Goal: Connect with others: Connect with other users

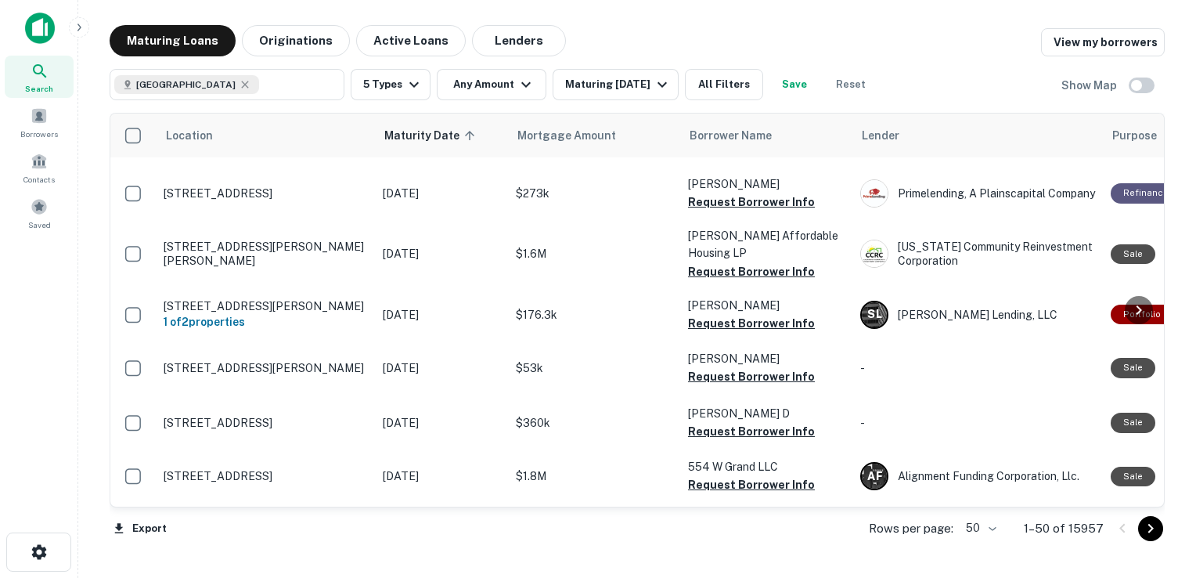
scroll to position [1047, 0]
click at [727, 80] on button "All Filters" at bounding box center [724, 84] width 78 height 31
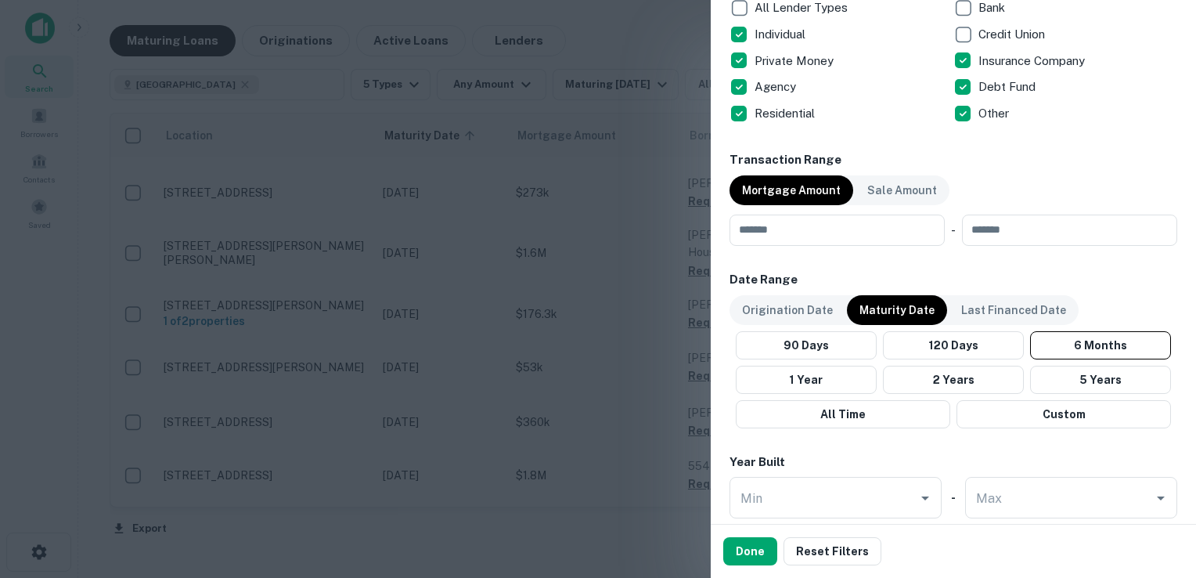
scroll to position [664, 0]
click at [784, 228] on input "number" at bounding box center [832, 229] width 204 height 31
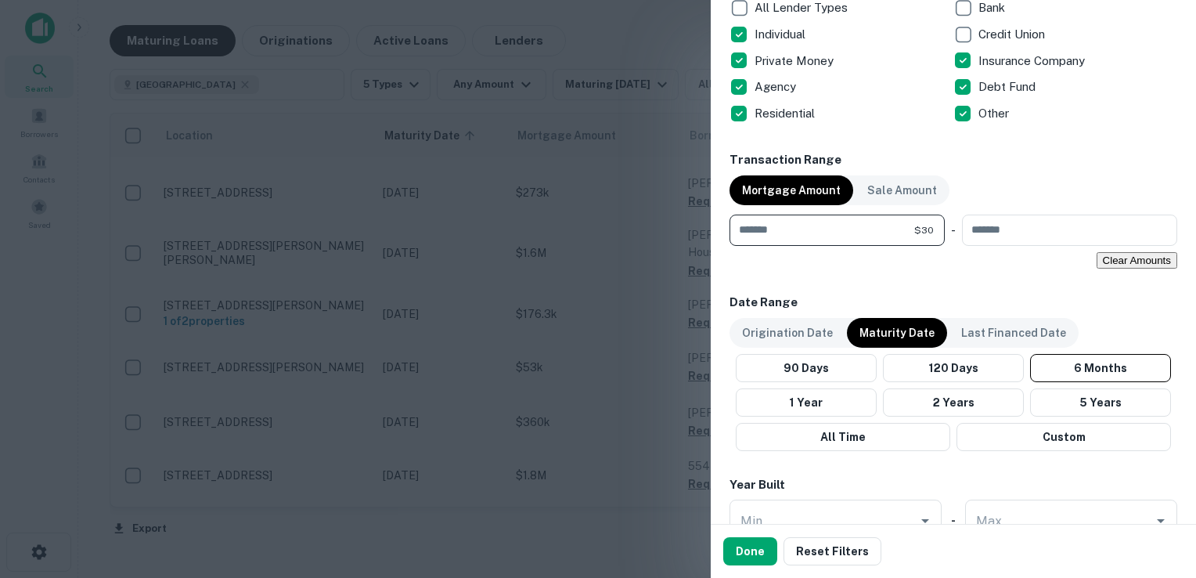
type input "*"
type input "******"
click at [748, 552] on button "Done" at bounding box center [750, 551] width 54 height 28
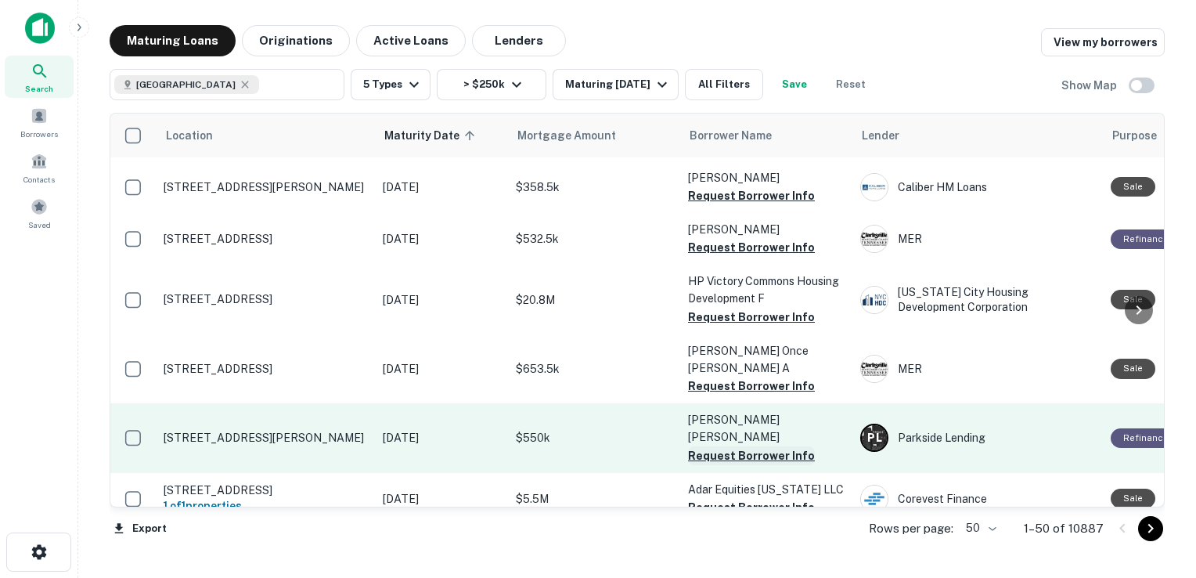
click at [757, 446] on button "Request Borrower Info" at bounding box center [751, 455] width 127 height 19
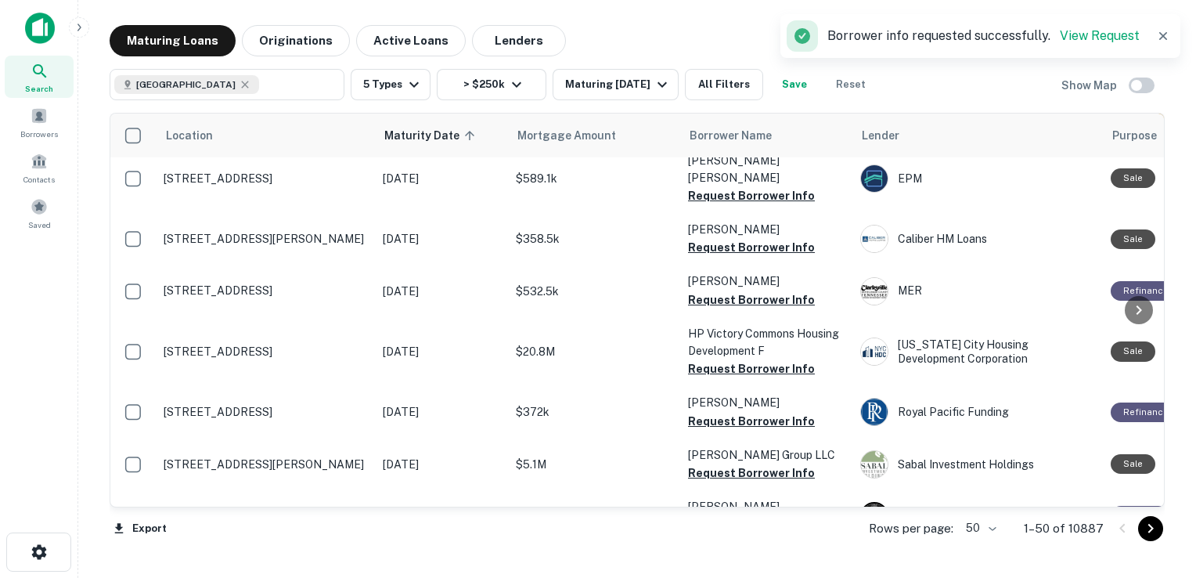
click at [757, 359] on button "Request Borrower Info" at bounding box center [751, 368] width 127 height 19
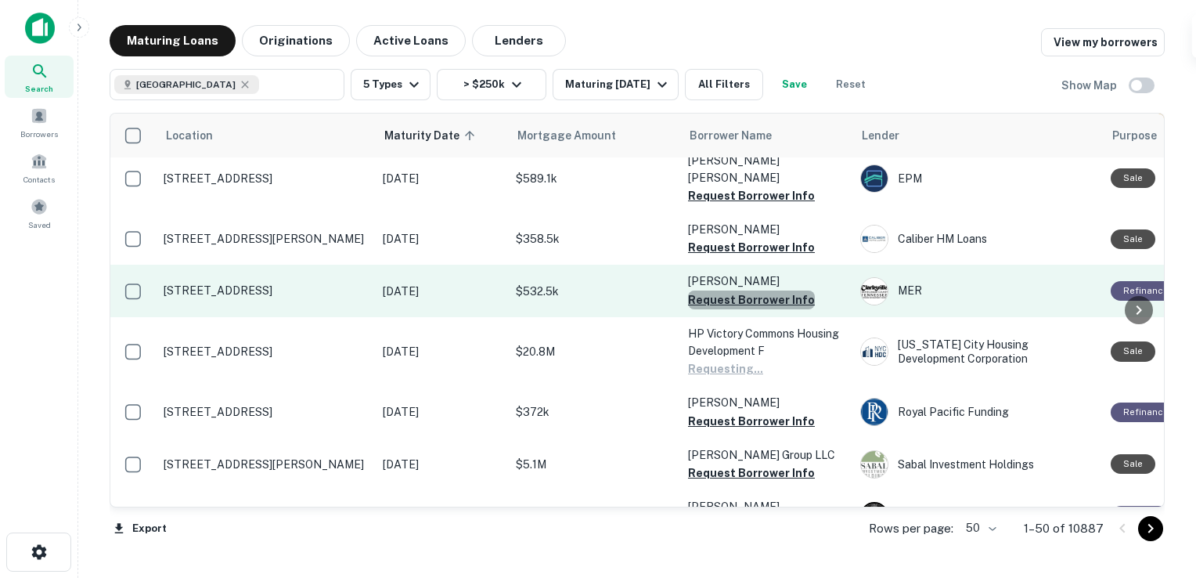
click at [759, 290] on button "Request Borrower Info" at bounding box center [751, 299] width 127 height 19
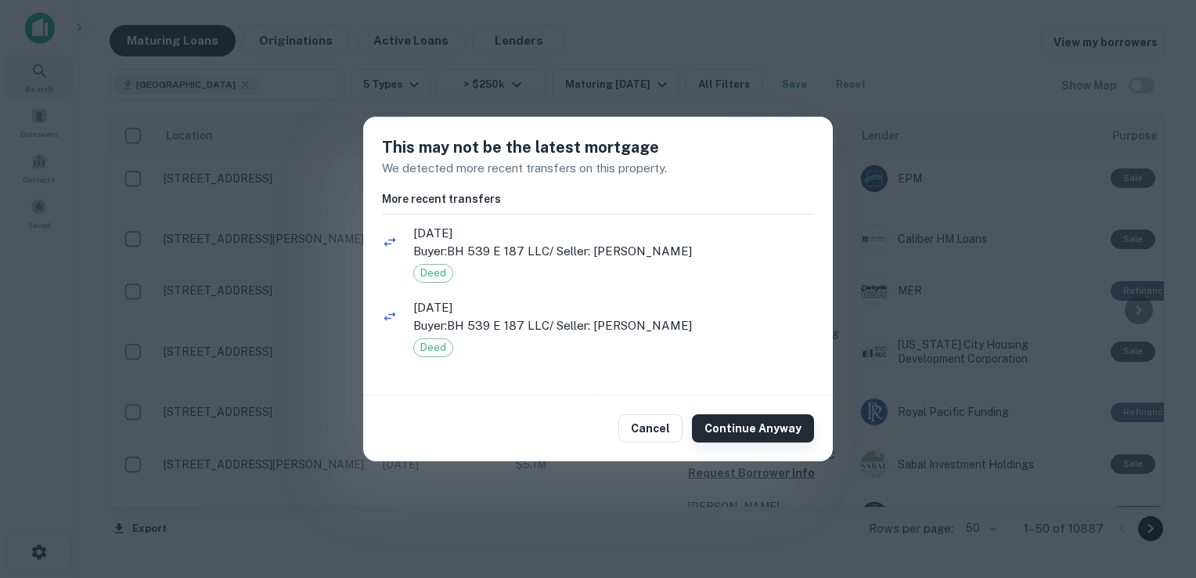
click at [780, 430] on button "Continue Anyway" at bounding box center [753, 428] width 122 height 28
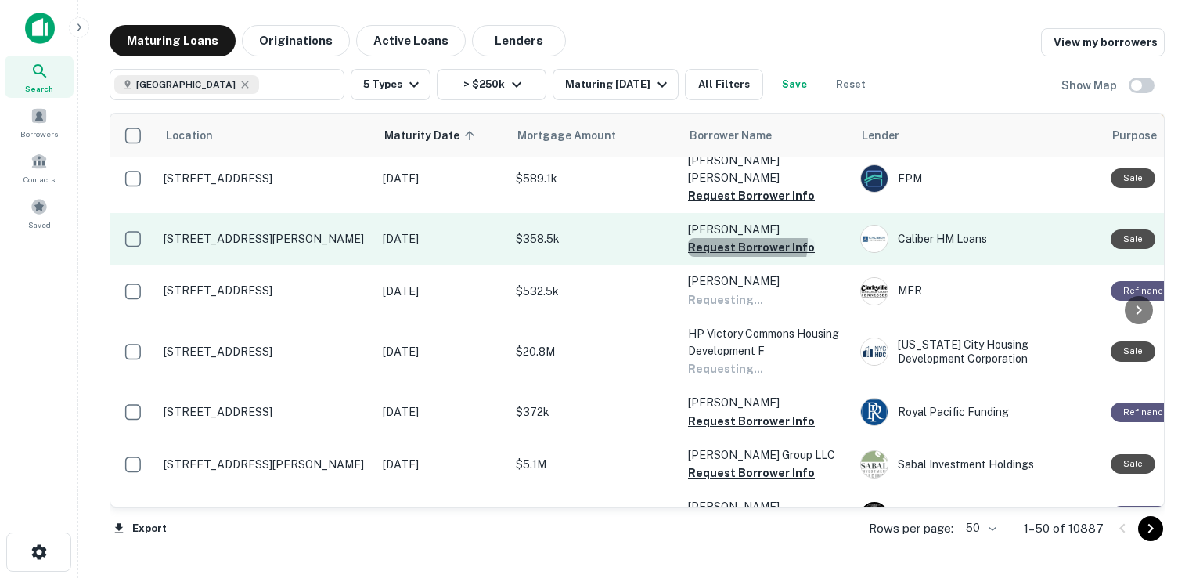
click at [737, 238] on button "Request Borrower Info" at bounding box center [751, 247] width 127 height 19
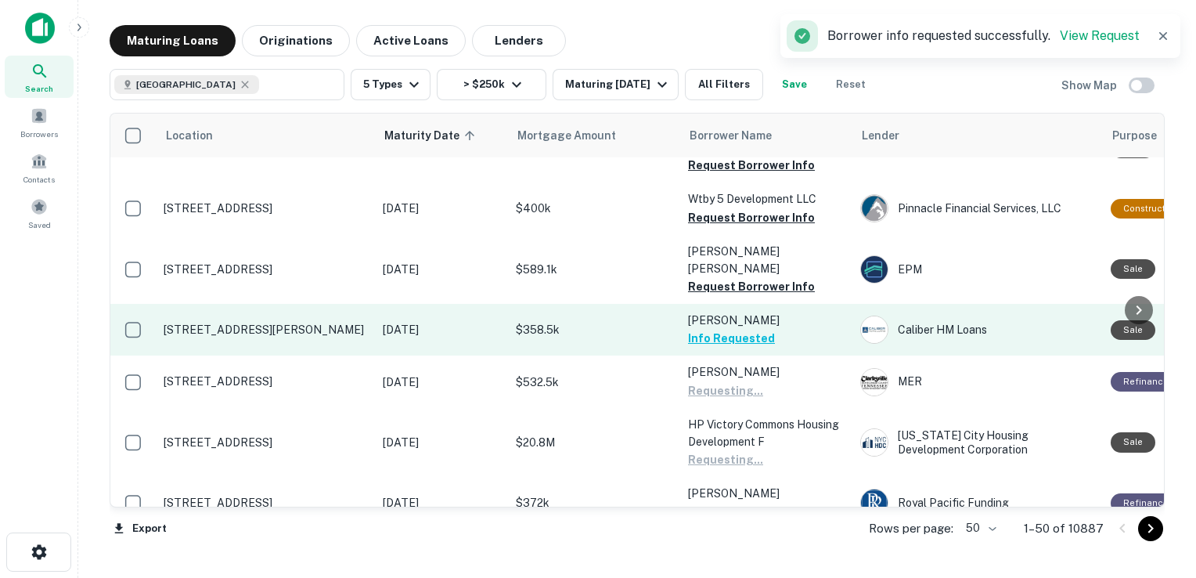
scroll to position [953, 0]
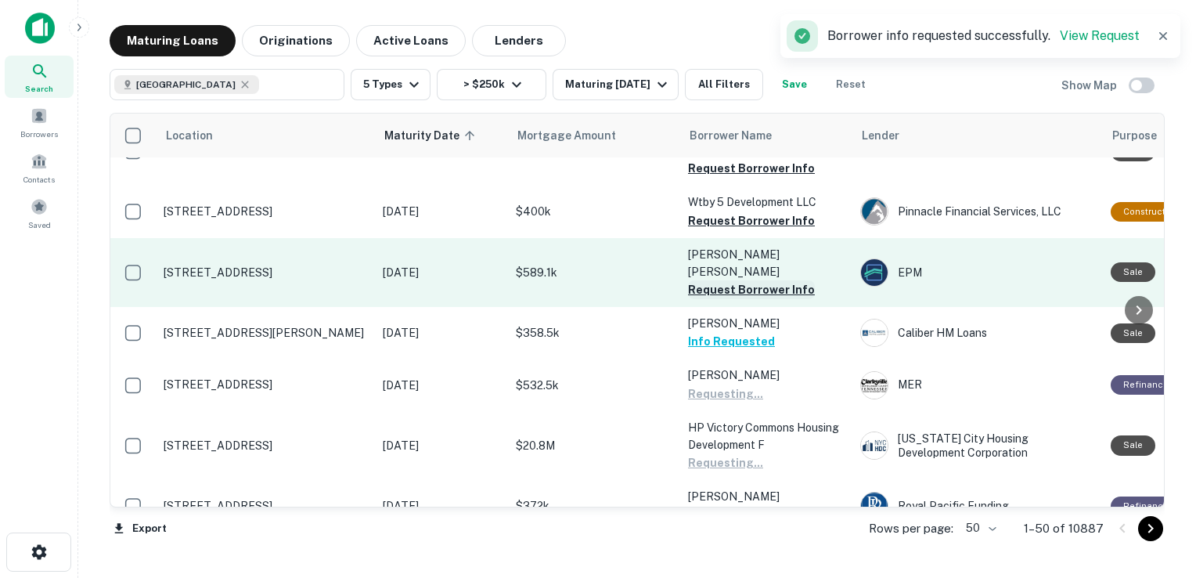
click at [738, 280] on button "Request Borrower Info" at bounding box center [751, 289] width 127 height 19
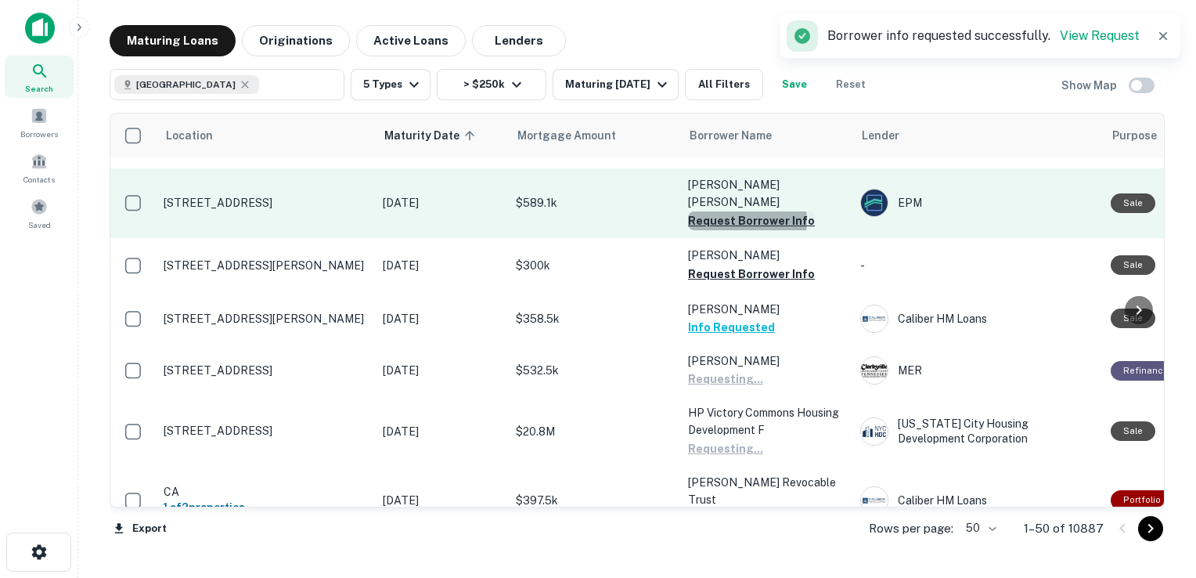
click at [745, 212] on button "Request Borrower Info" at bounding box center [751, 220] width 127 height 19
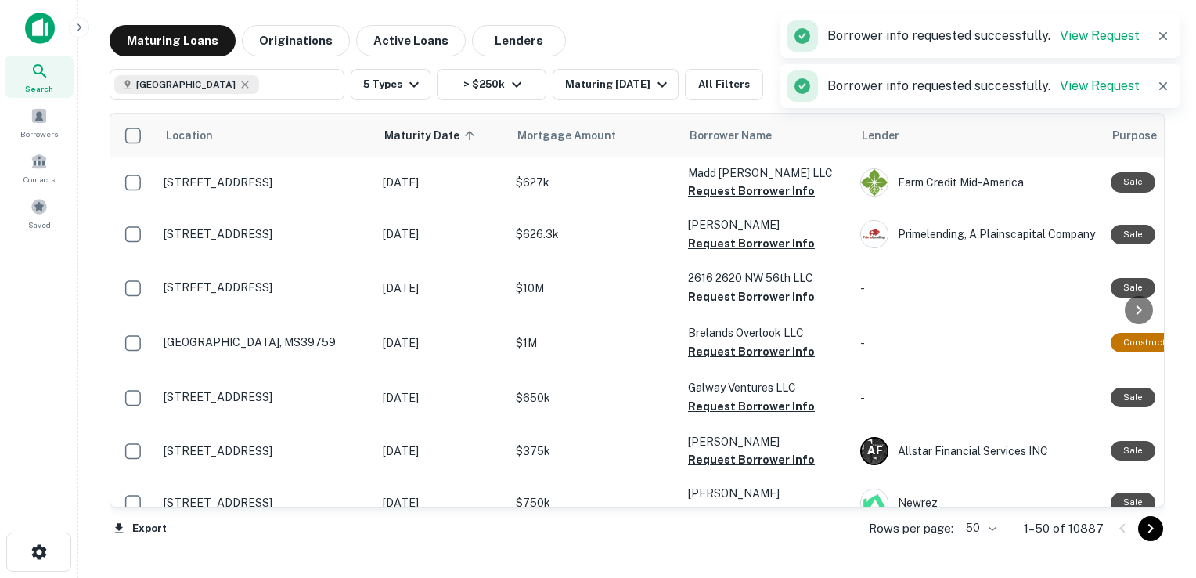
scroll to position [0, 0]
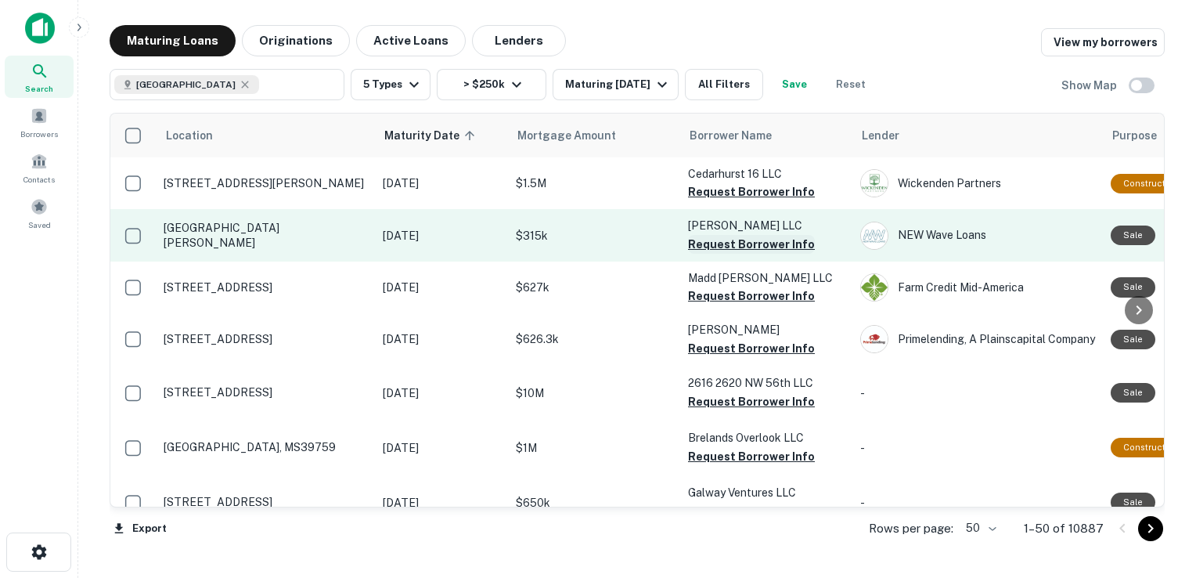
click at [748, 243] on button "Request Borrower Info" at bounding box center [751, 244] width 127 height 19
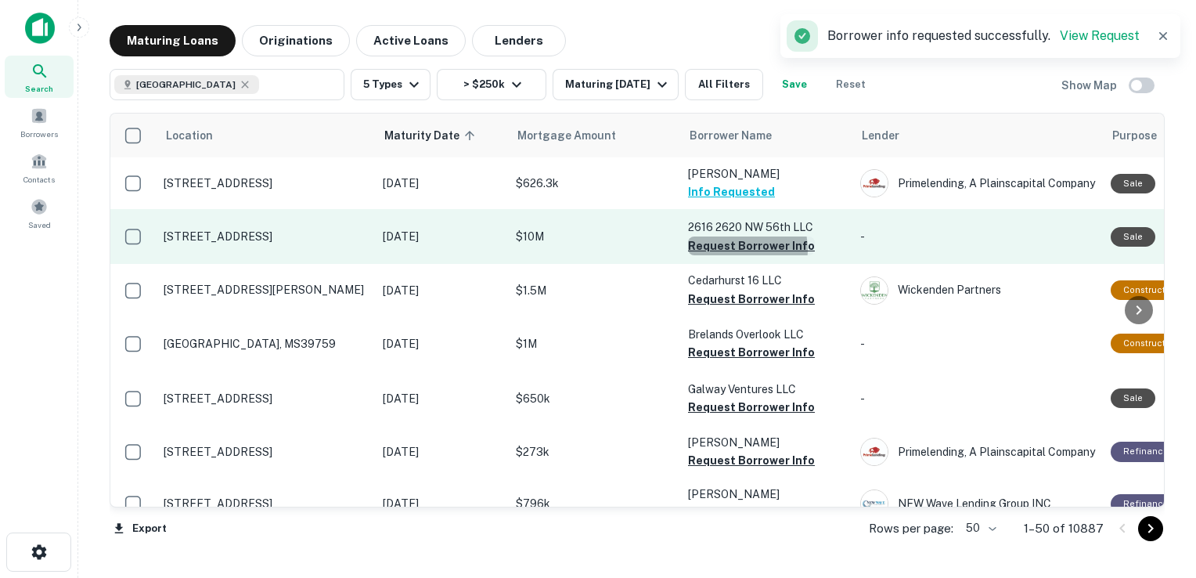
click at [733, 249] on button "Request Borrower Info" at bounding box center [751, 245] width 127 height 19
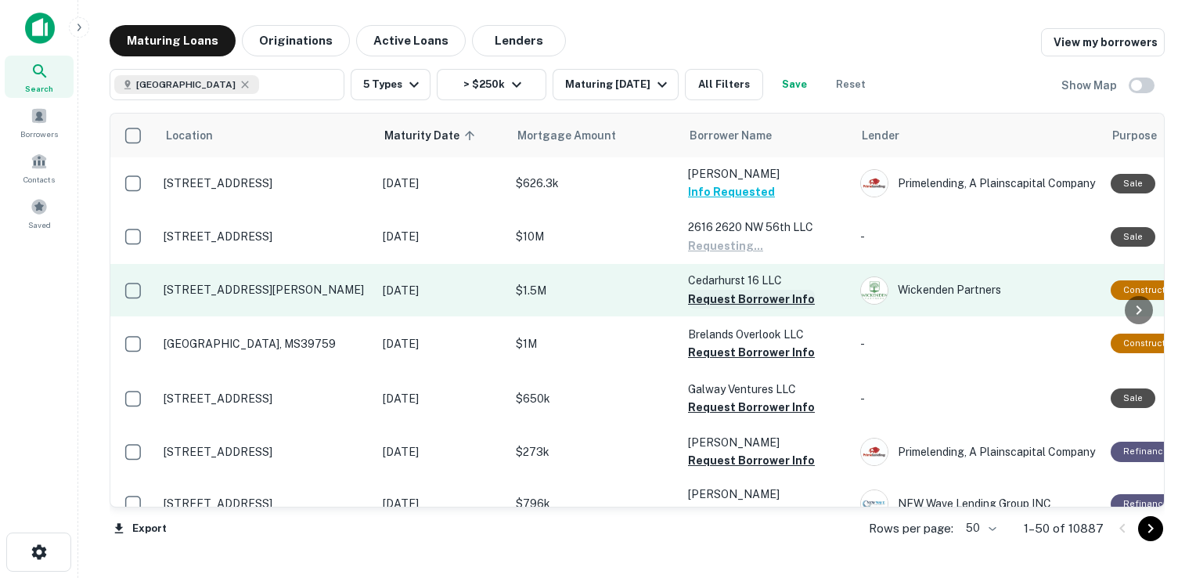
click at [733, 299] on button "Request Borrower Info" at bounding box center [751, 299] width 127 height 19
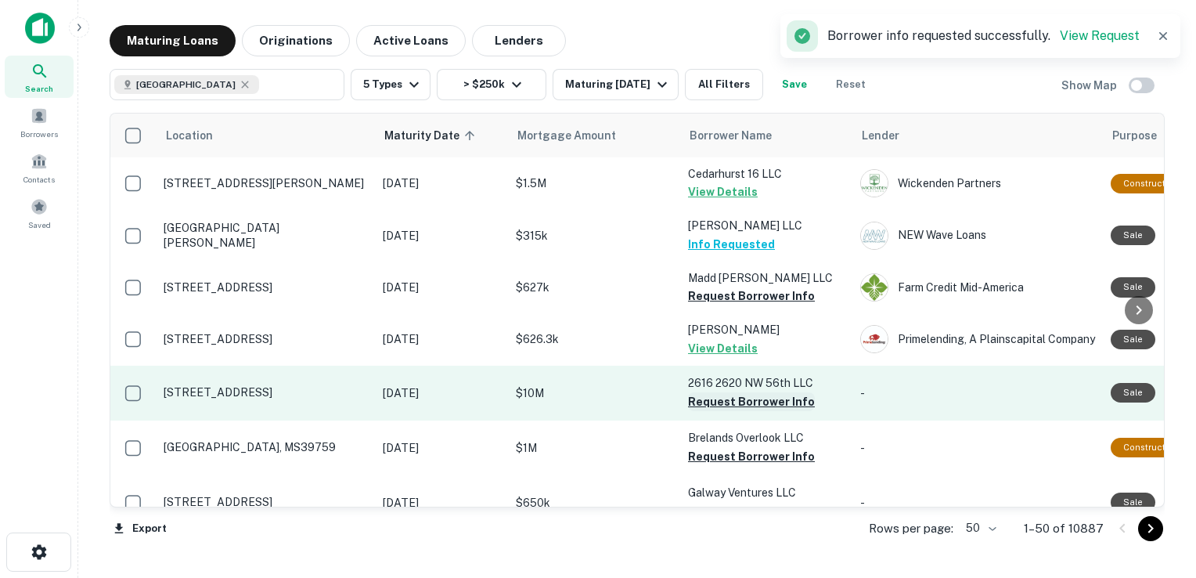
click at [723, 405] on button "Request Borrower Info" at bounding box center [751, 401] width 127 height 19
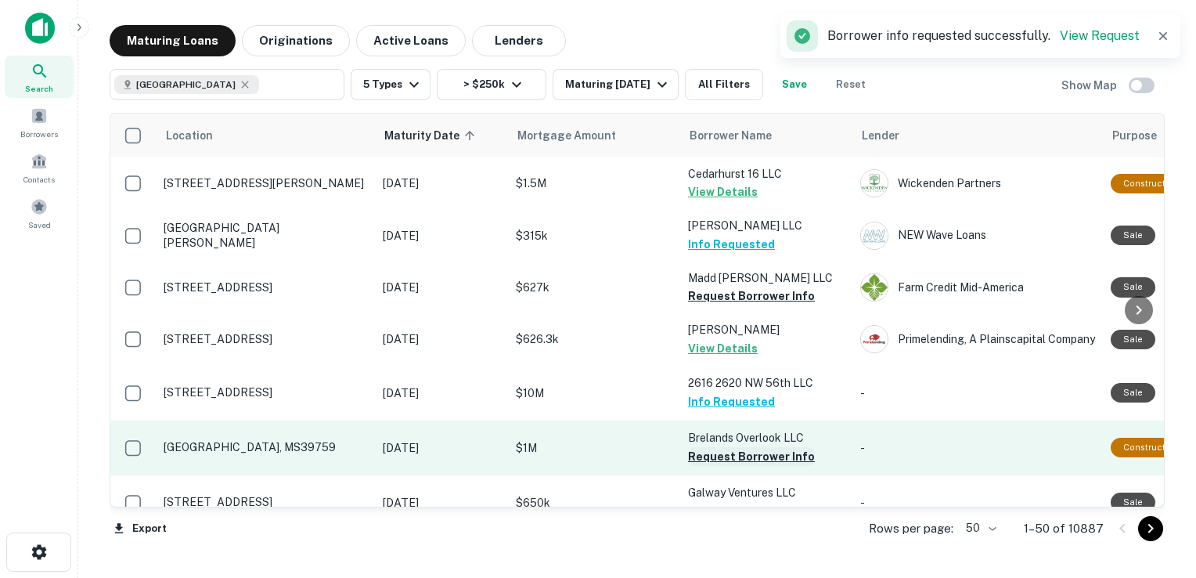
click at [722, 456] on button "Request Borrower Info" at bounding box center [751, 456] width 127 height 19
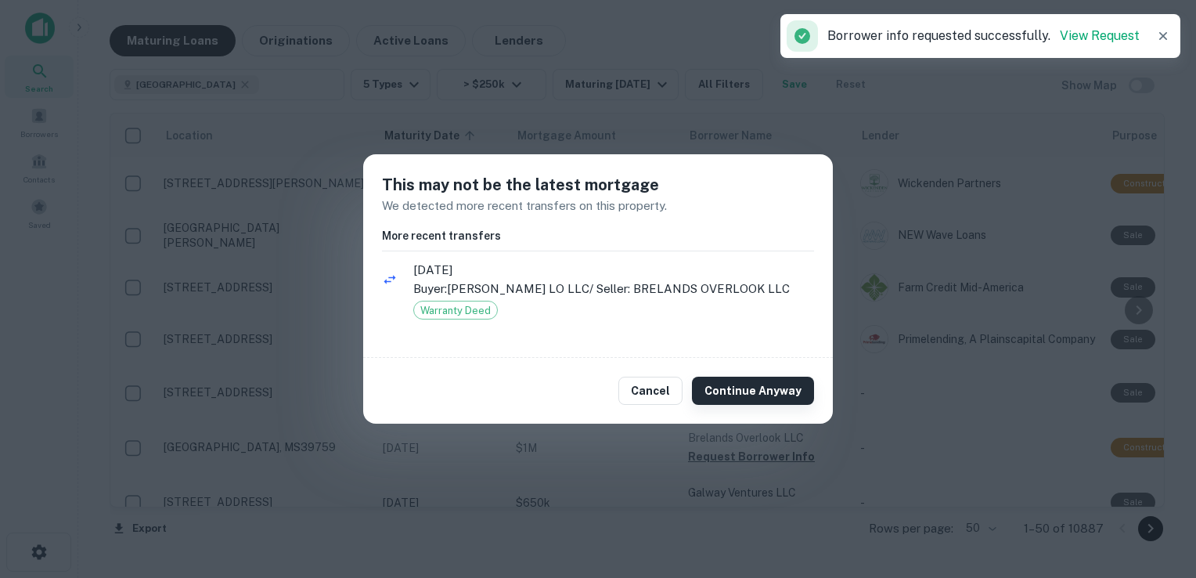
click at [744, 387] on button "Continue Anyway" at bounding box center [753, 391] width 122 height 28
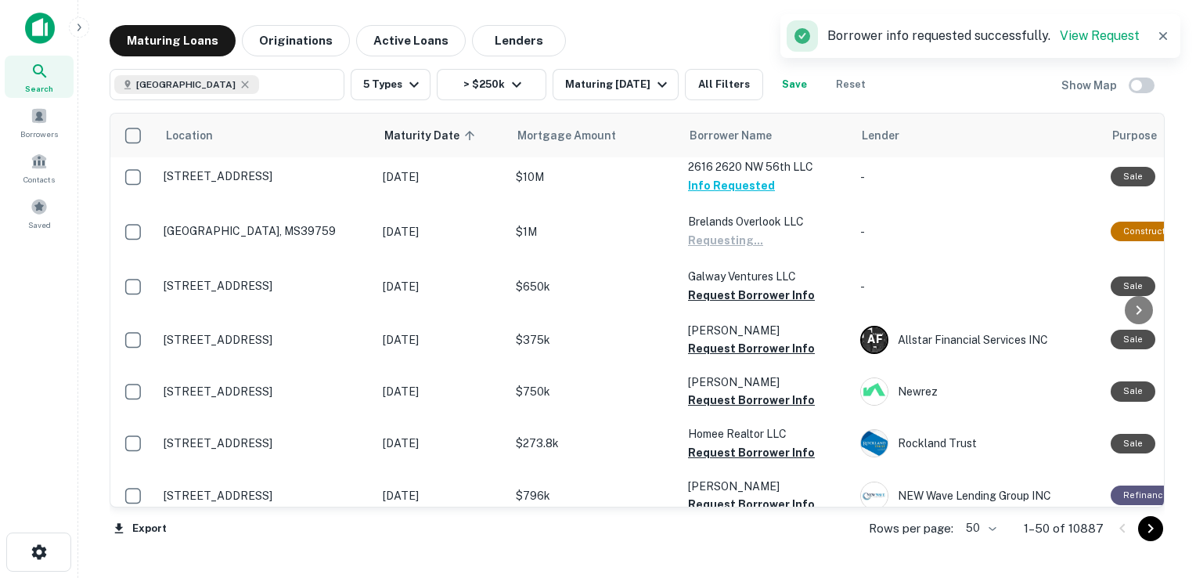
scroll to position [216, 0]
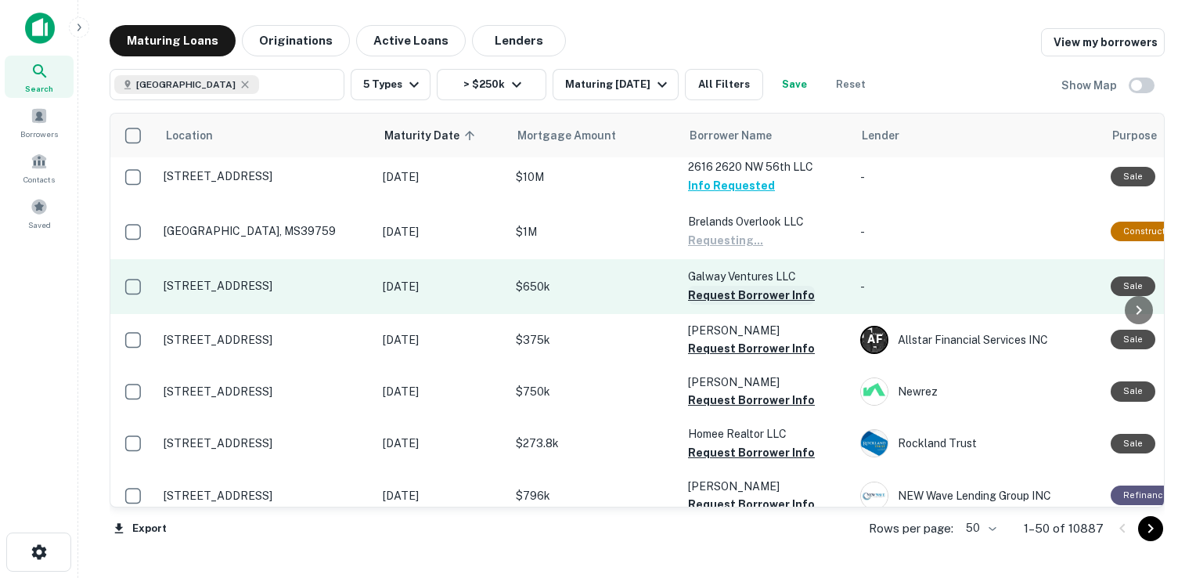
click at [748, 286] on button "Request Borrower Info" at bounding box center [751, 295] width 127 height 19
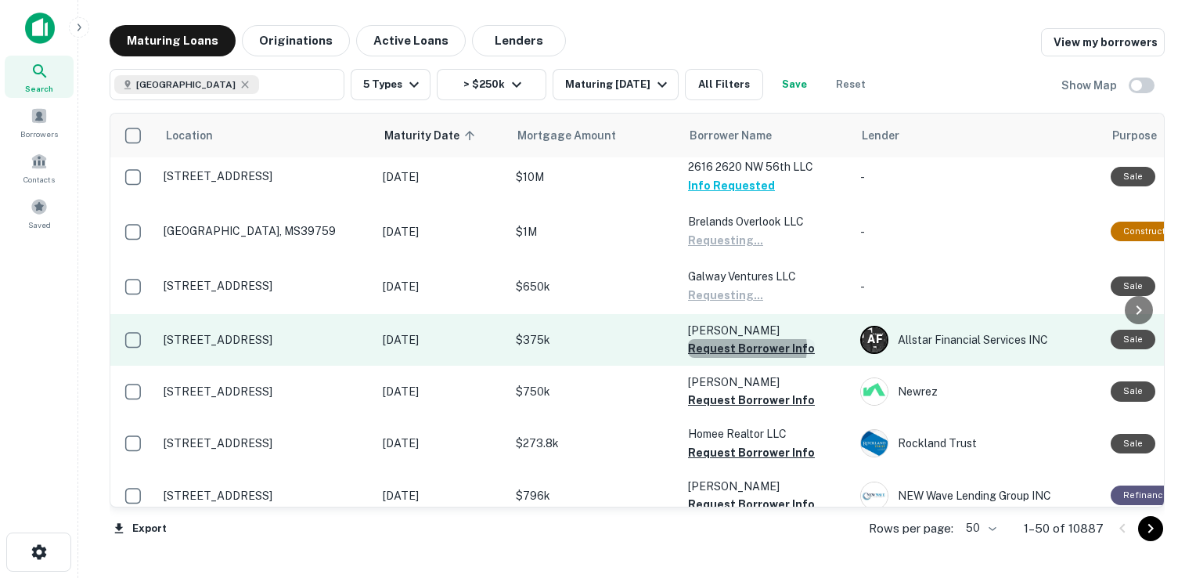
click at [747, 347] on button "Request Borrower Info" at bounding box center [751, 348] width 127 height 19
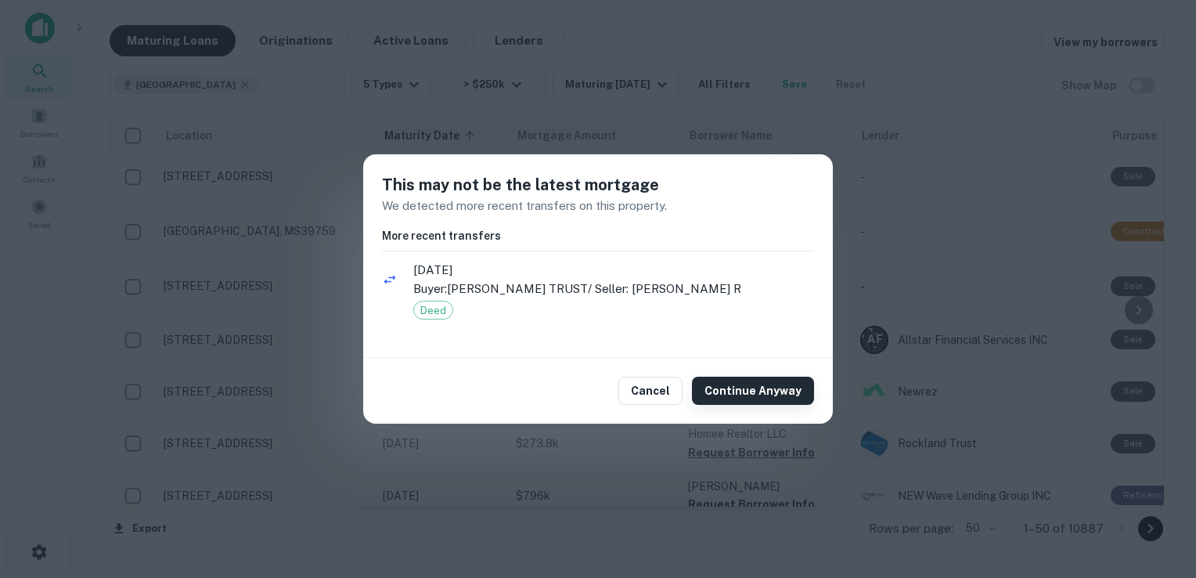
click at [737, 391] on button "Continue Anyway" at bounding box center [753, 391] width 122 height 28
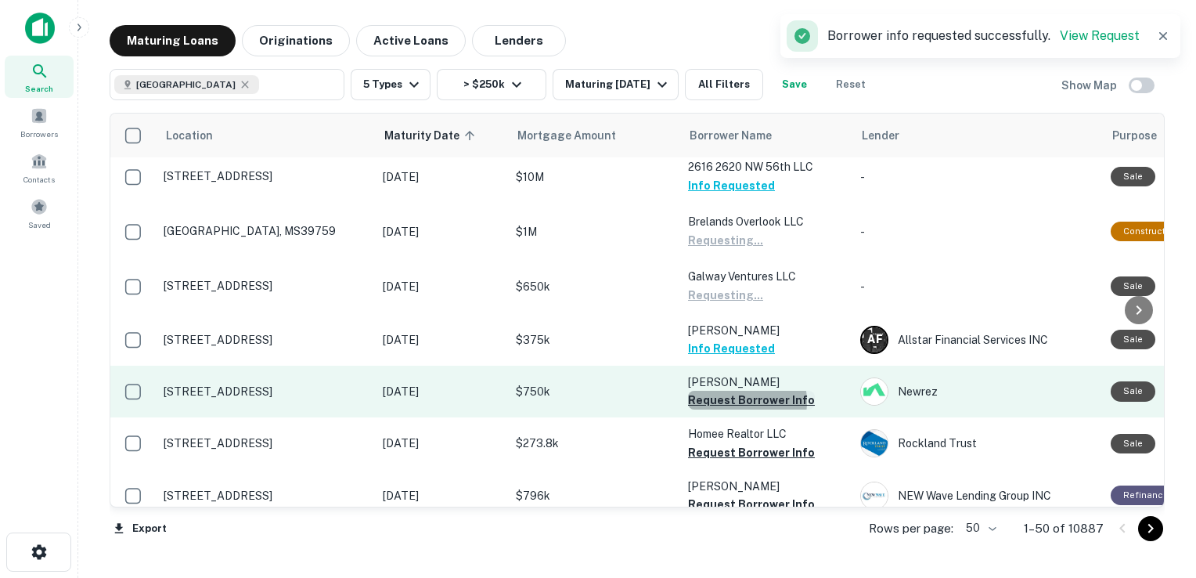
click at [733, 401] on button "Request Borrower Info" at bounding box center [751, 400] width 127 height 19
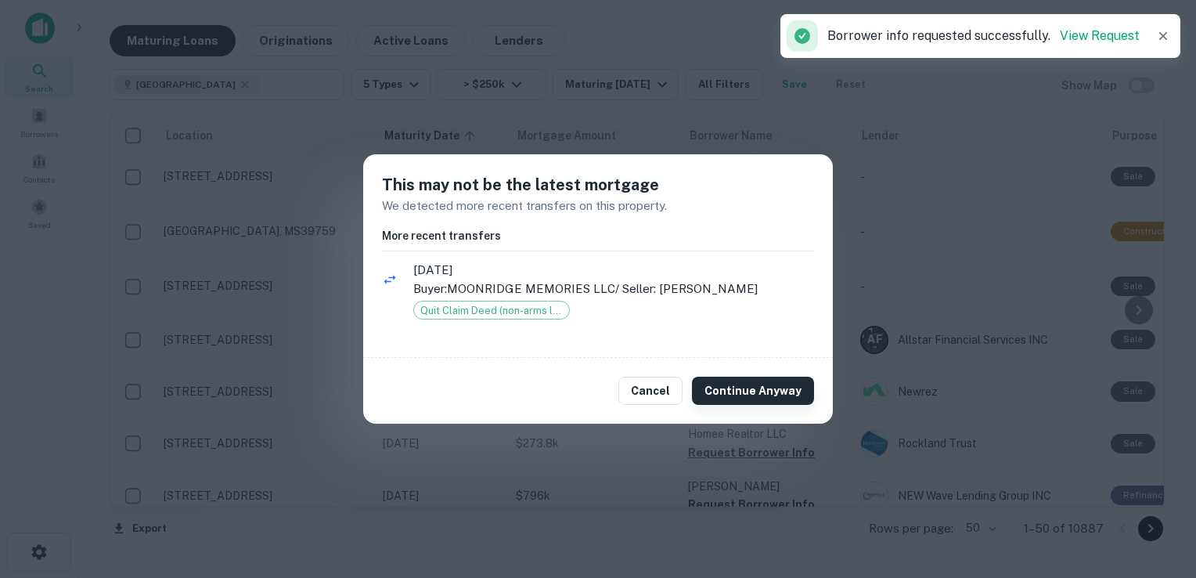
click at [773, 395] on button "Continue Anyway" at bounding box center [753, 391] width 122 height 28
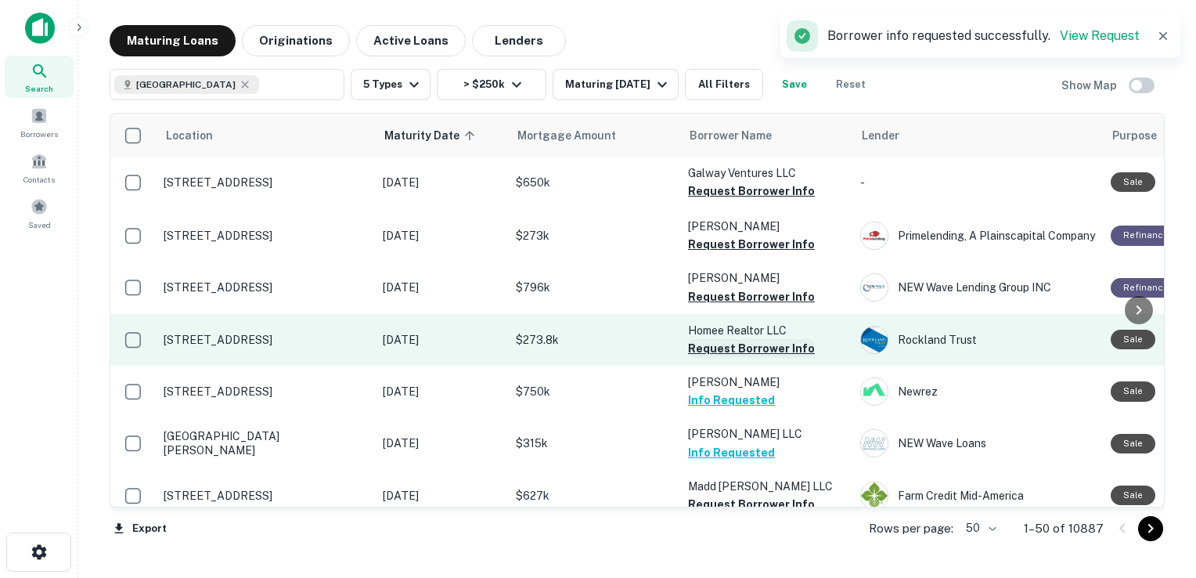
click at [736, 348] on button "Request Borrower Info" at bounding box center [751, 348] width 127 height 19
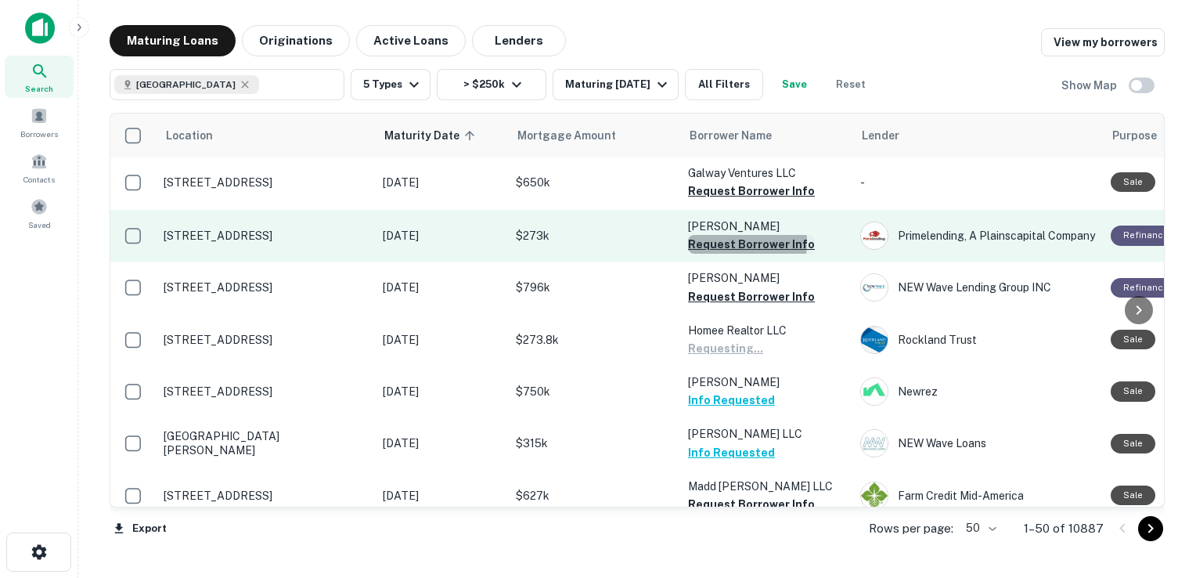
click at [726, 242] on button "Request Borrower Info" at bounding box center [751, 244] width 127 height 19
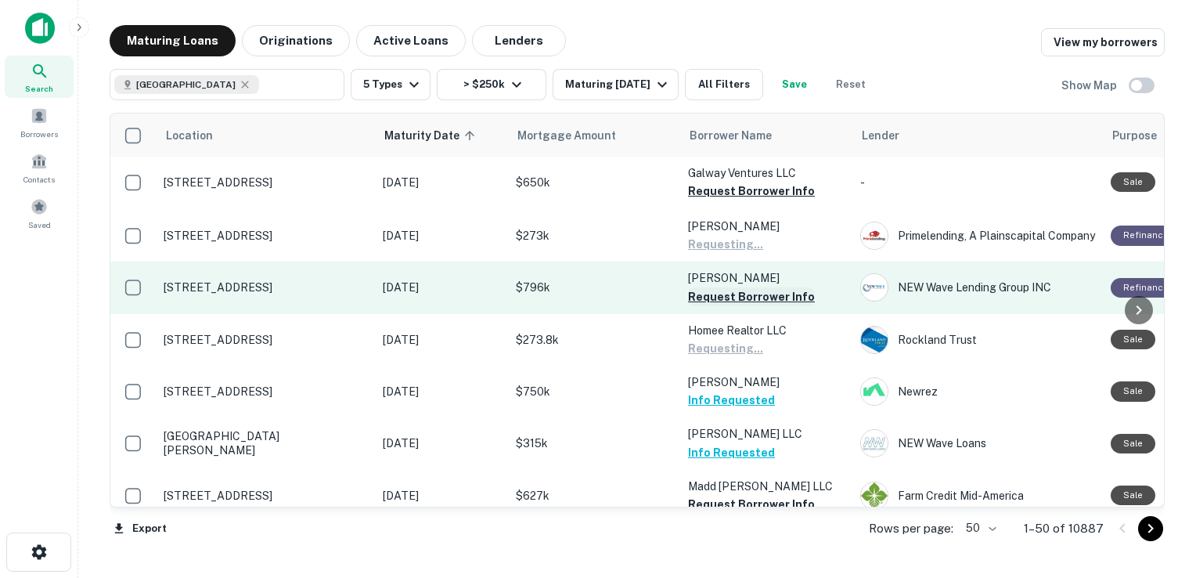
click at [719, 293] on button "Request Borrower Info" at bounding box center [751, 296] width 127 height 19
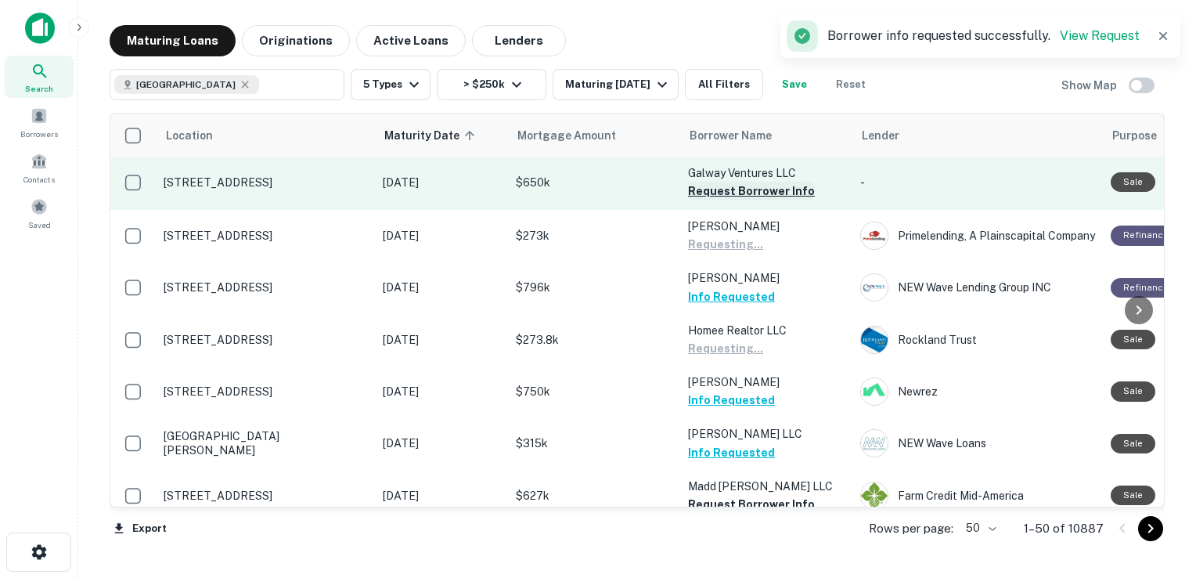
click at [713, 194] on button "Request Borrower Info" at bounding box center [751, 191] width 127 height 19
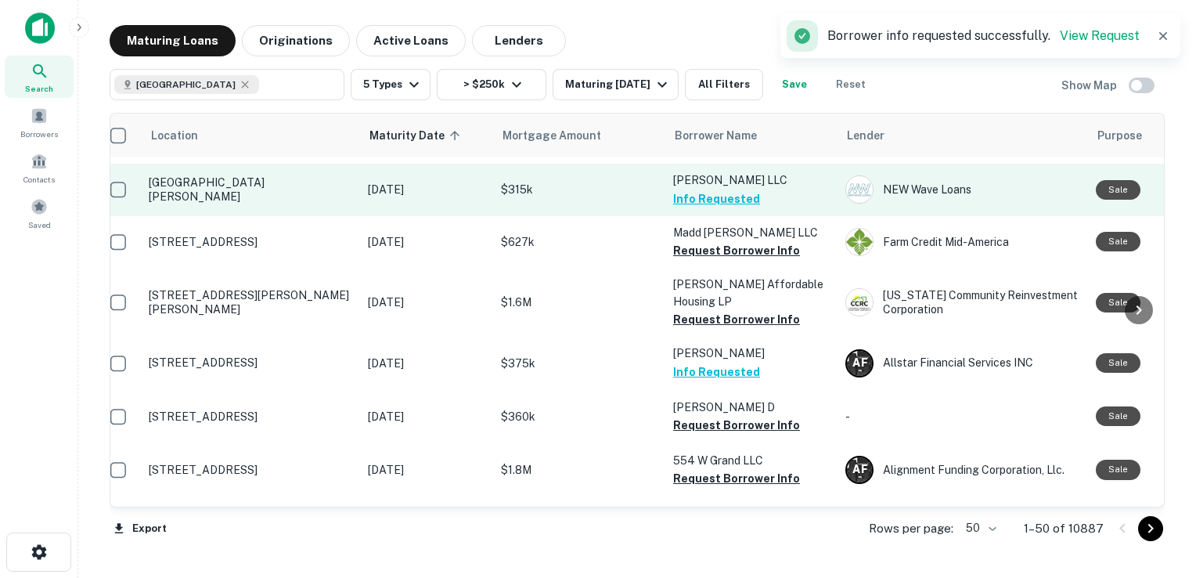
scroll to position [481, 15]
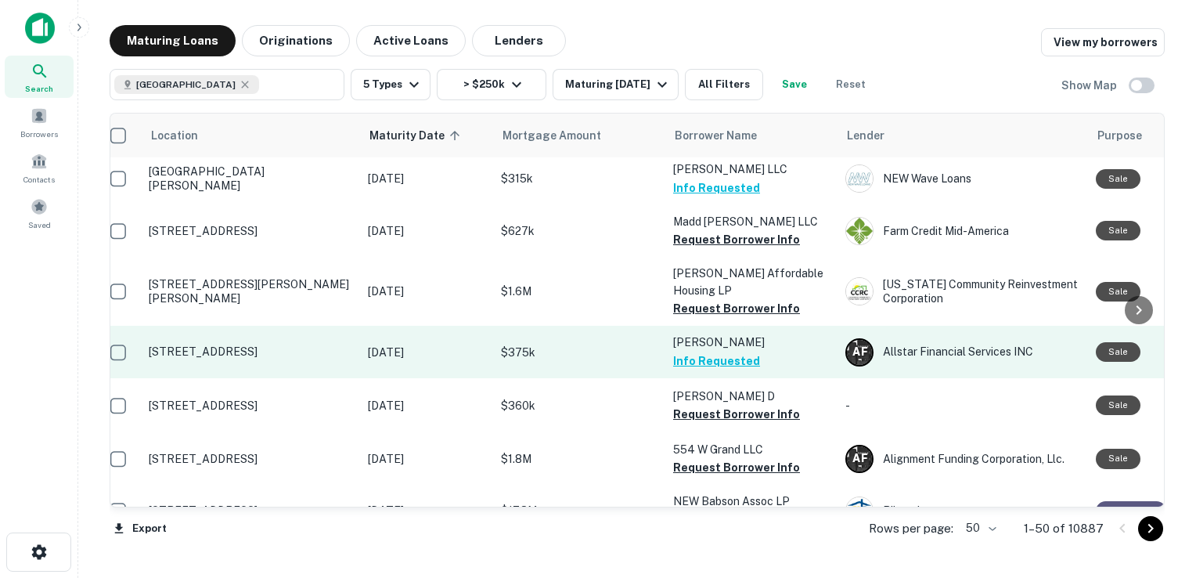
click at [714, 357] on button "Info Requested" at bounding box center [716, 360] width 87 height 19
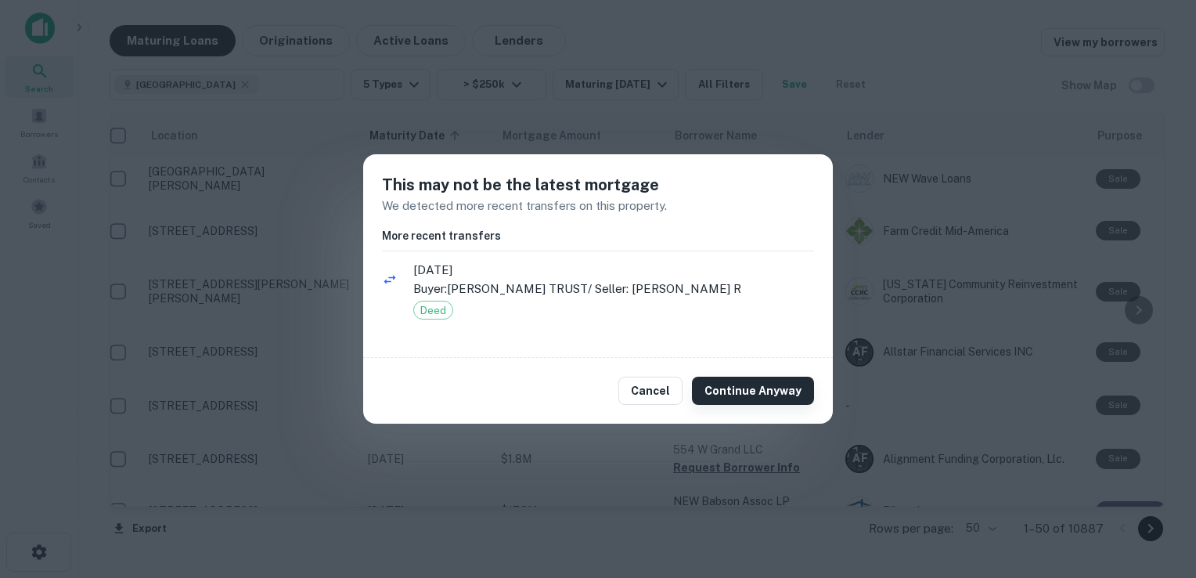
click at [754, 389] on button "Continue Anyway" at bounding box center [753, 391] width 122 height 28
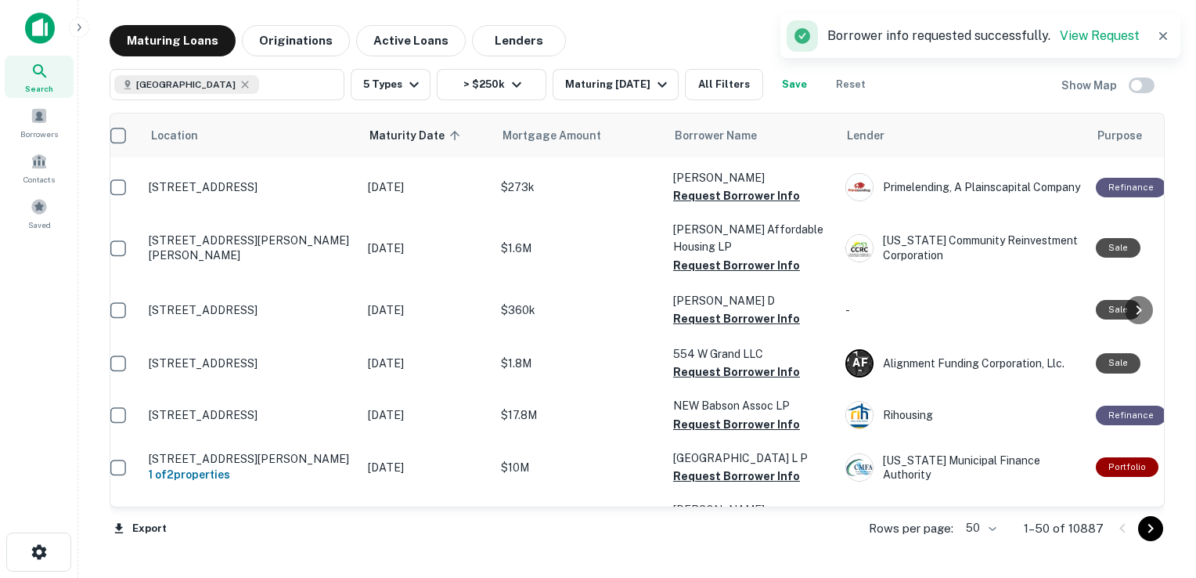
scroll to position [631, 15]
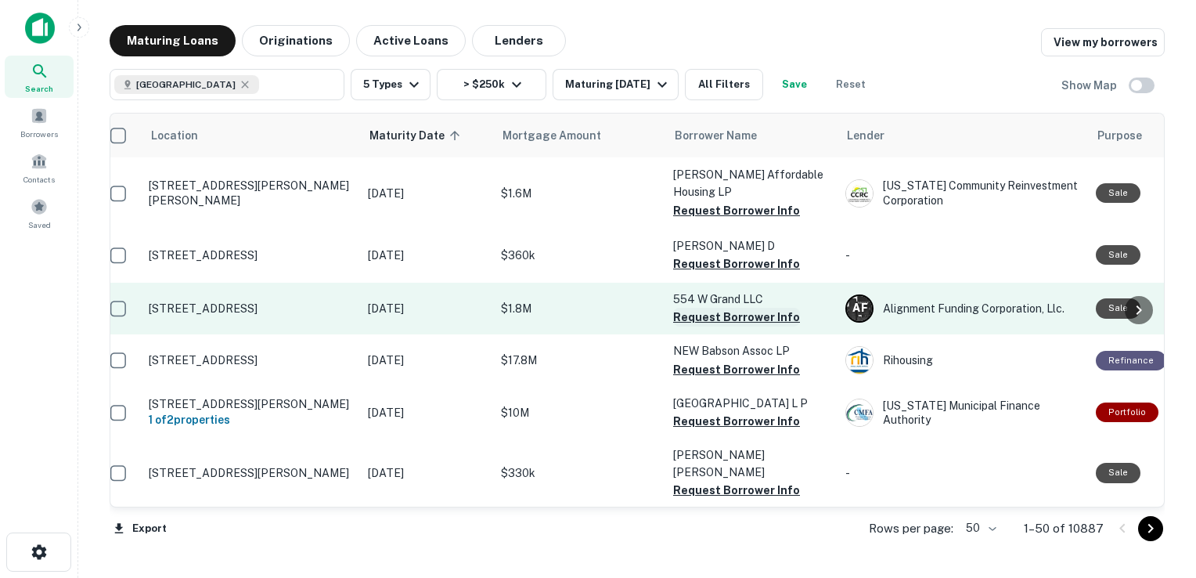
click at [723, 318] on button "Request Borrower Info" at bounding box center [736, 317] width 127 height 19
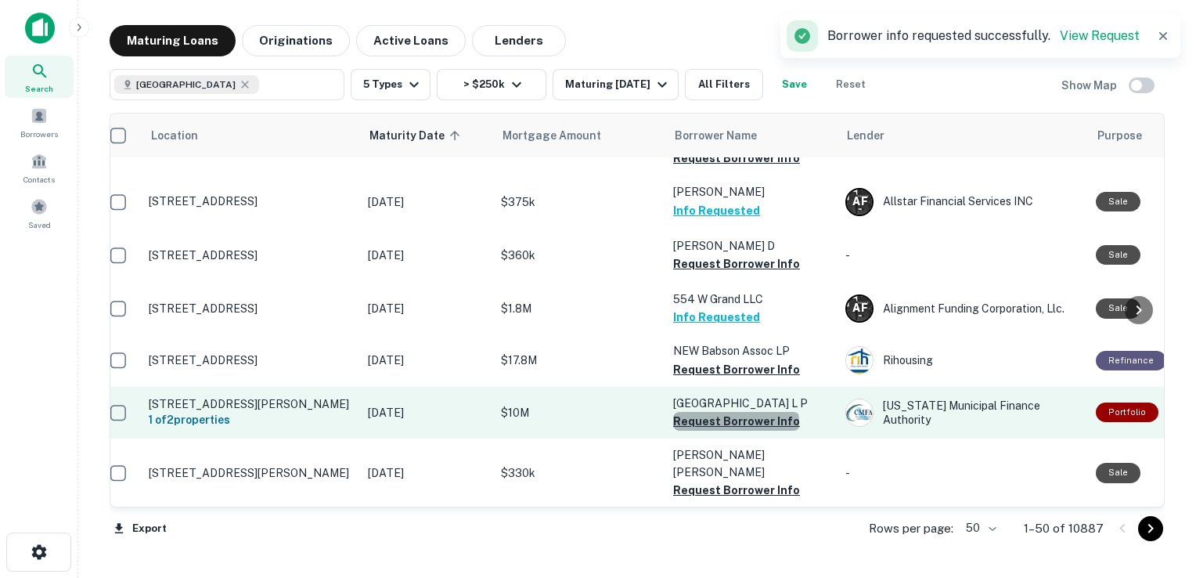
click at [735, 427] on button "Request Borrower Info" at bounding box center [736, 421] width 127 height 19
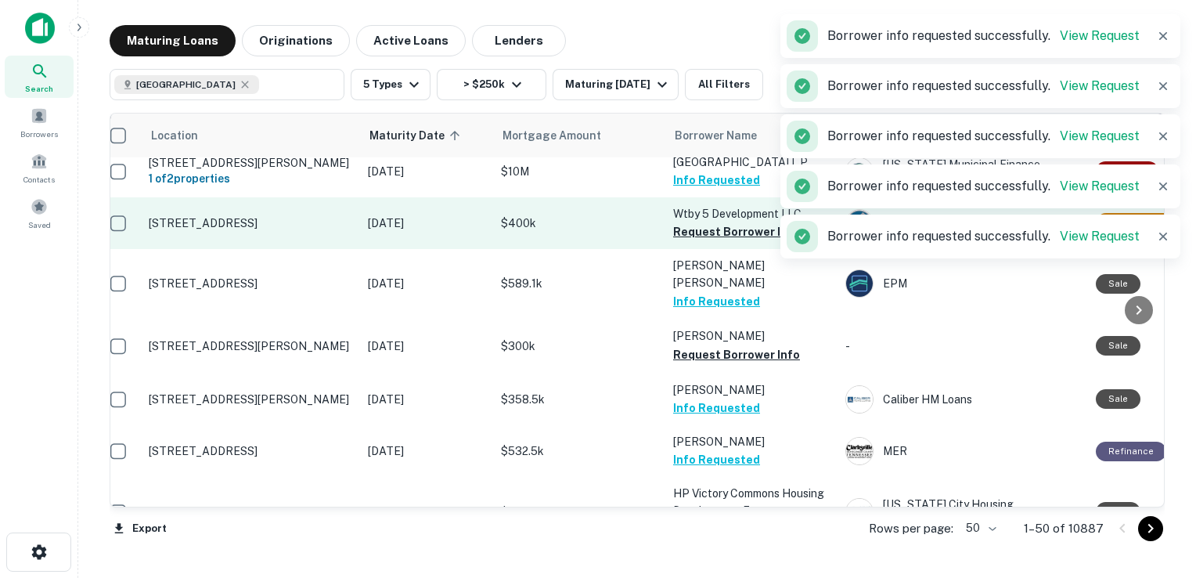
scroll to position [873, 15]
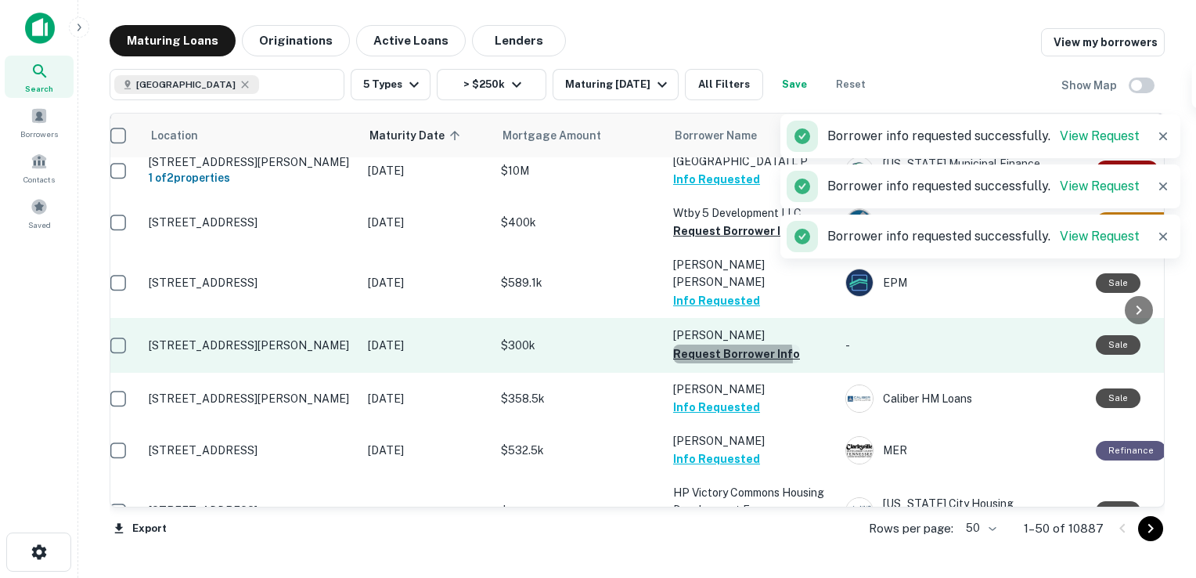
click at [704, 350] on button "Request Borrower Info" at bounding box center [736, 353] width 127 height 19
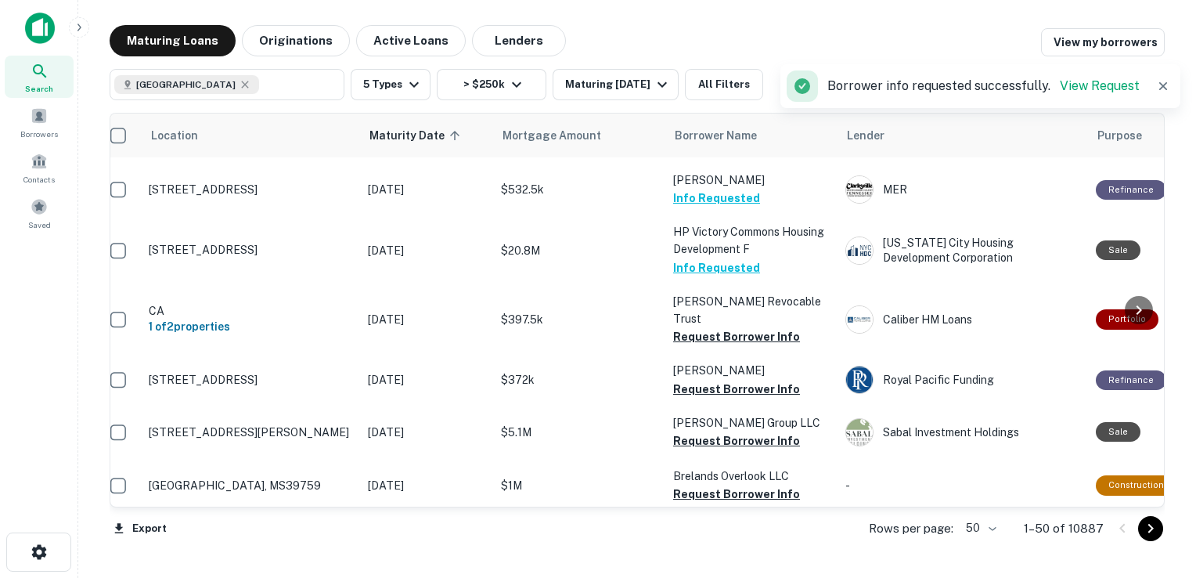
scroll to position [1135, 15]
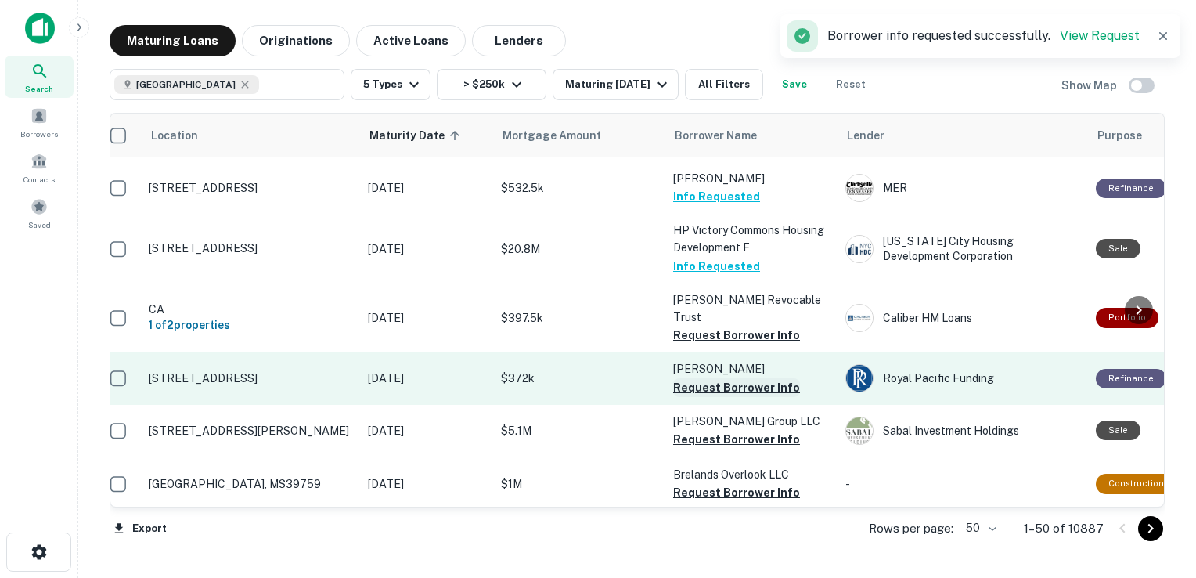
click at [712, 378] on button "Request Borrower Info" at bounding box center [736, 387] width 127 height 19
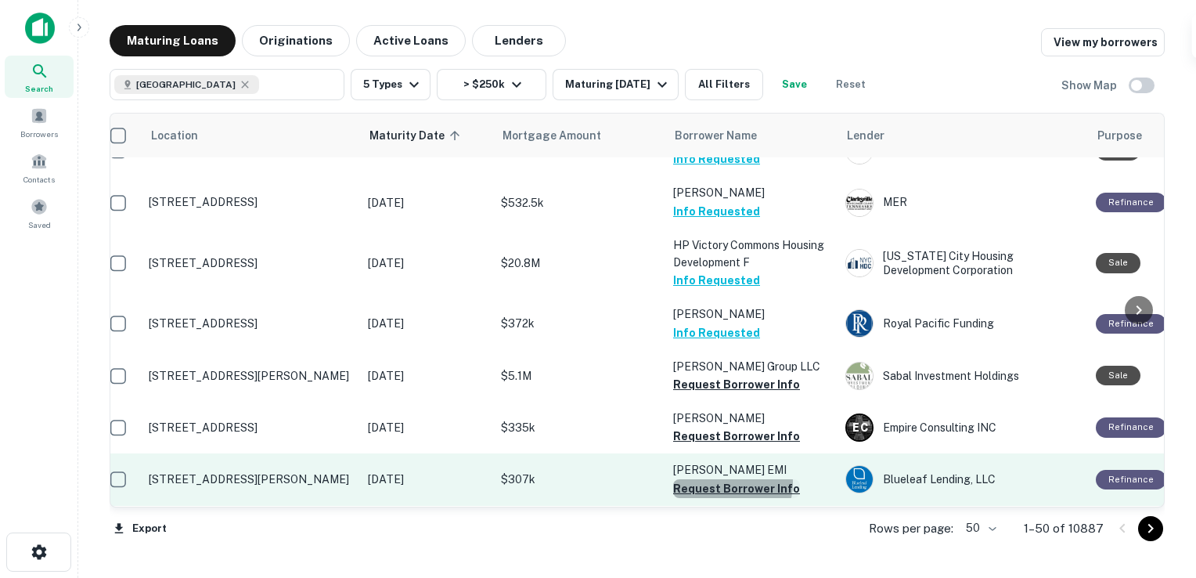
click at [726, 479] on button "Request Borrower Info" at bounding box center [736, 488] width 127 height 19
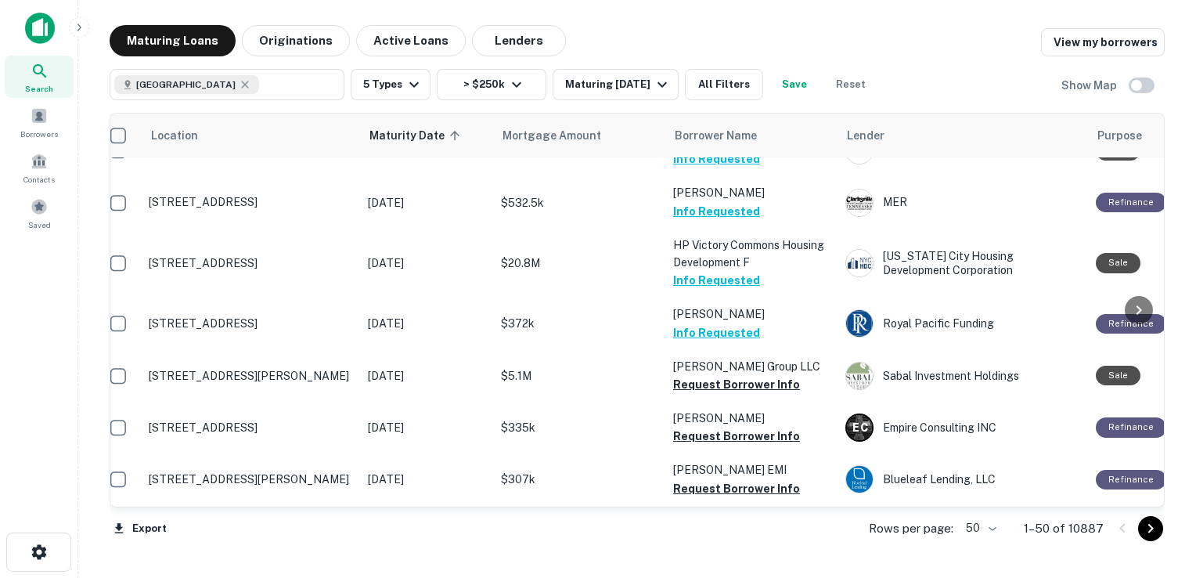
click at [636, 46] on div "Maturing Loans Originations Active Loans Lenders View my borrowers" at bounding box center [637, 40] width 1055 height 31
